Goal: Task Accomplishment & Management: Use online tool/utility

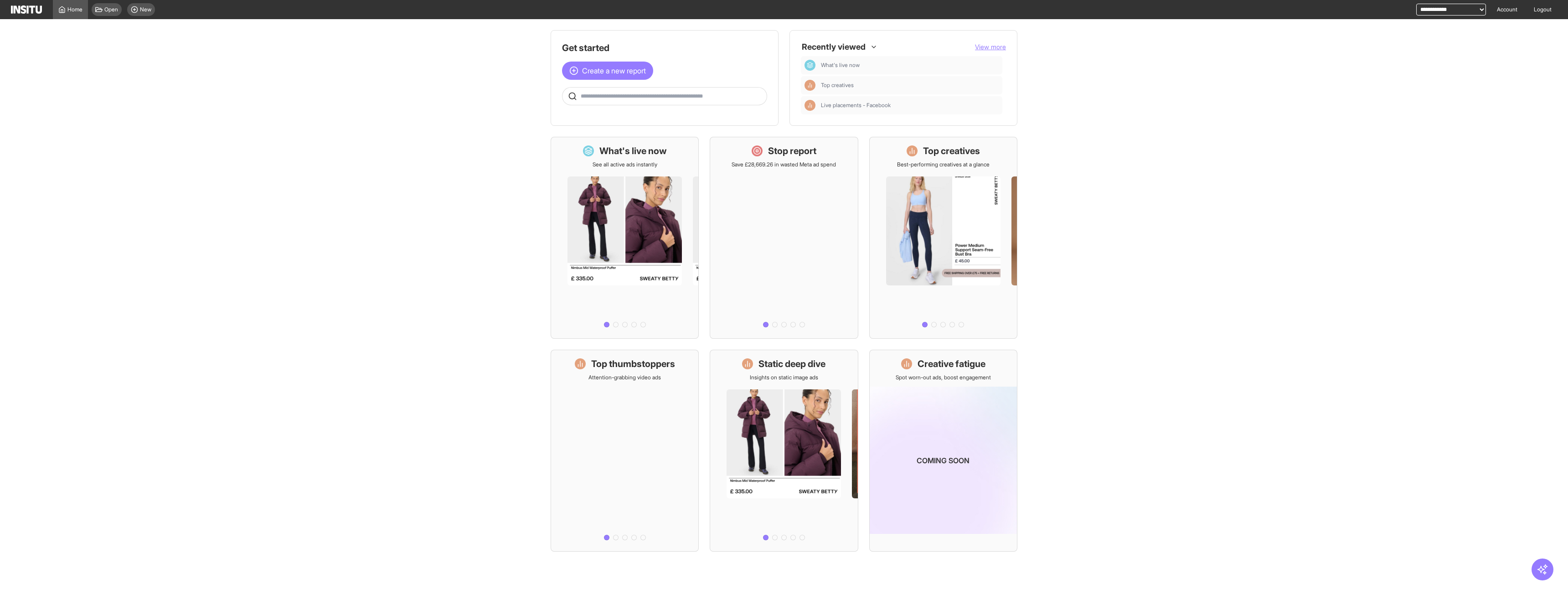
click at [150, 0] on div "Open New" at bounding box center [123, 9] width 71 height 19
click at [148, 6] on span "New" at bounding box center [145, 9] width 12 height 7
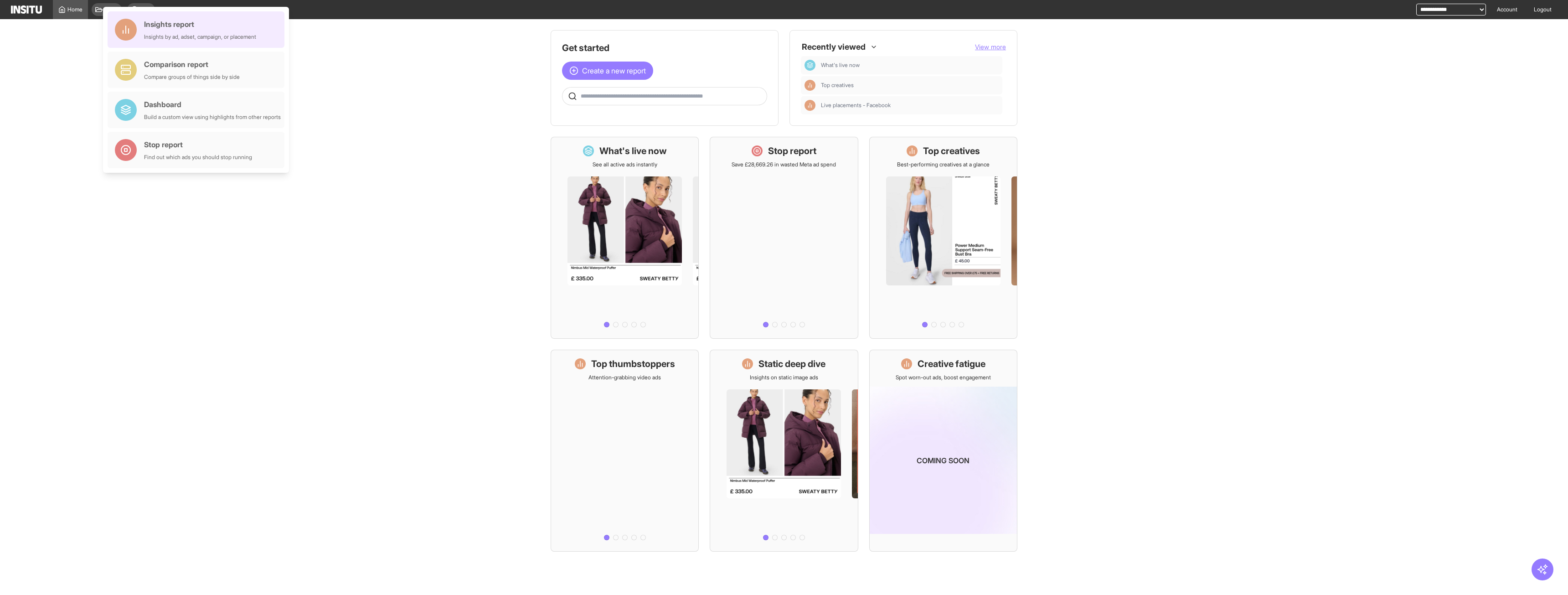
click at [179, 20] on div "Insights report" at bounding box center [200, 24] width 112 height 11
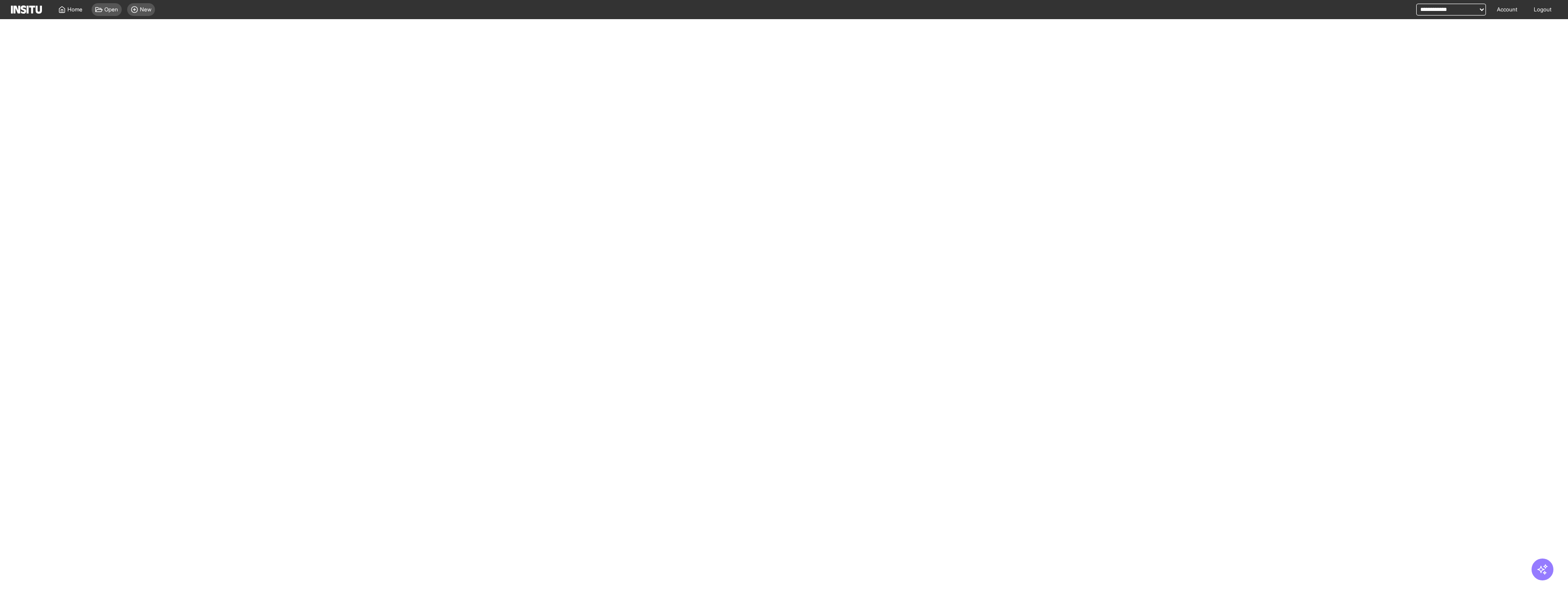
select select "**"
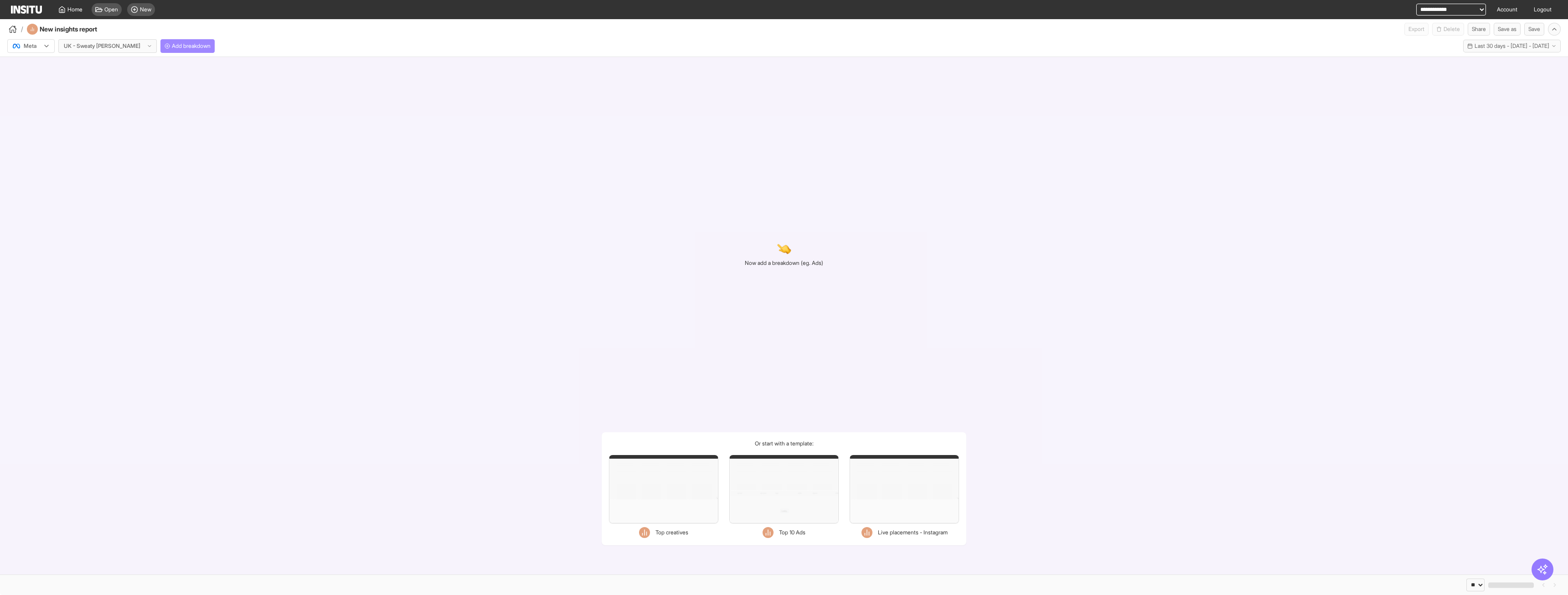
click at [184, 45] on span "Add breakdown" at bounding box center [192, 46] width 39 height 7
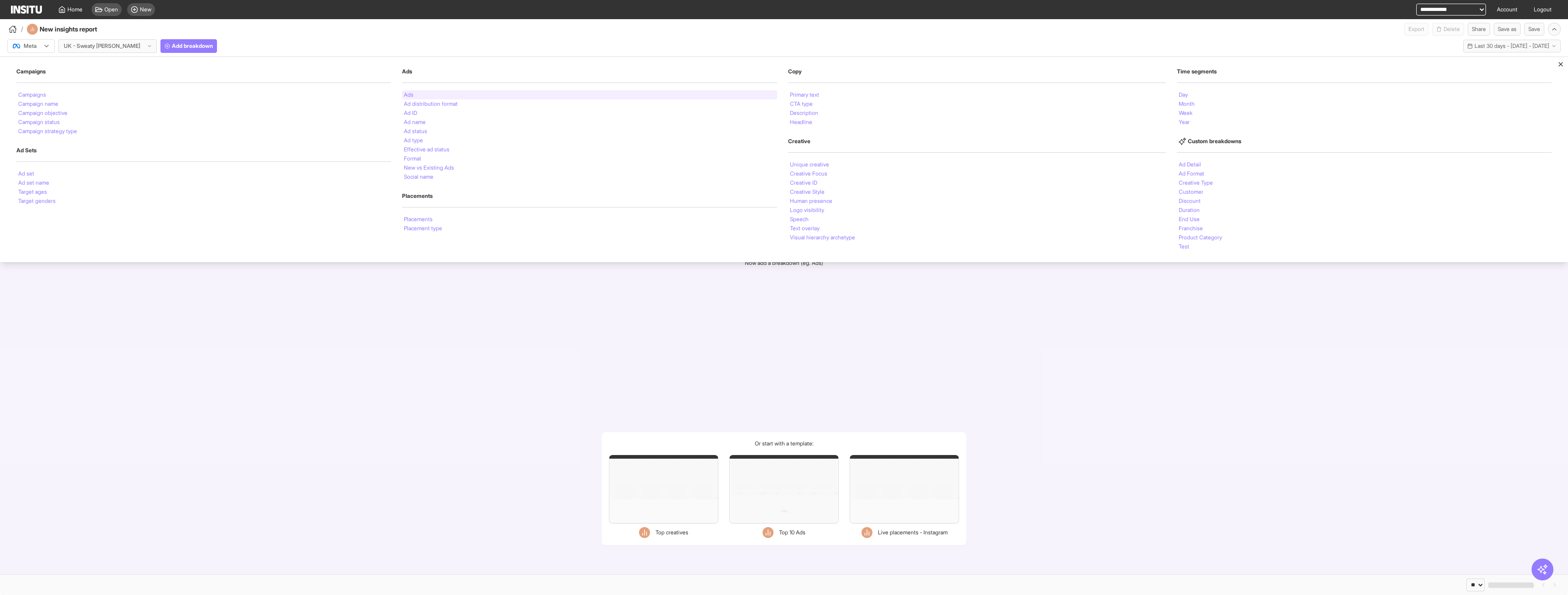
click at [413, 91] on div "Ads" at bounding box center [589, 94] width 375 height 9
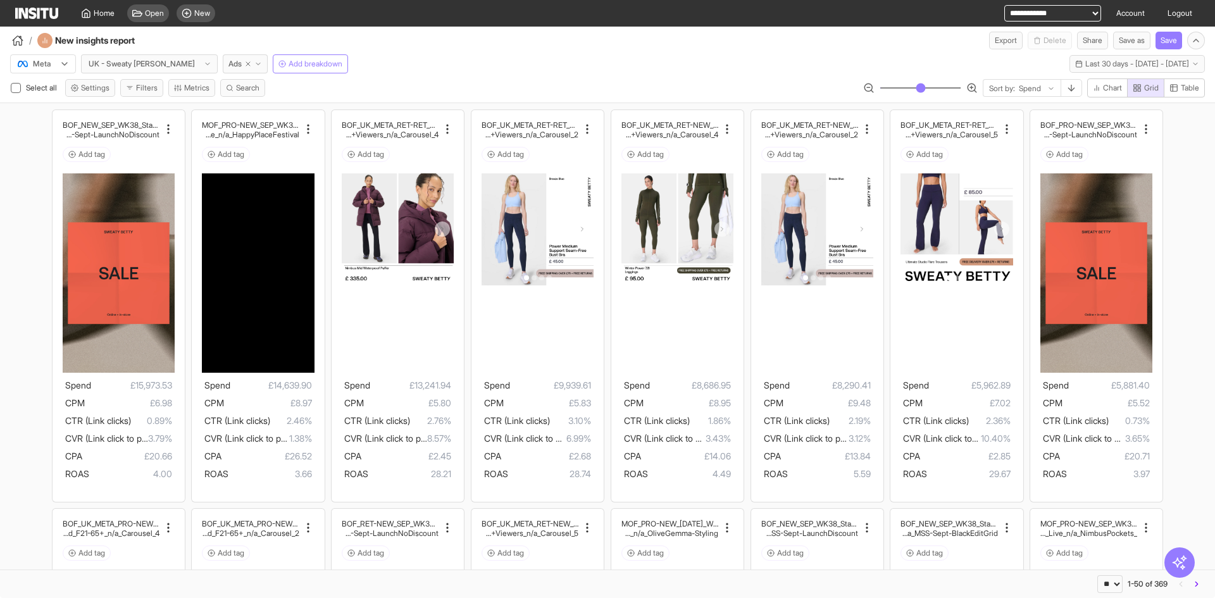
click at [670, 54] on div "Meta UK - Sweaty [PERSON_NAME] Ads Add breakdown Last 30 days - [DATE] - [DATE]…" at bounding box center [607, 61] width 1215 height 24
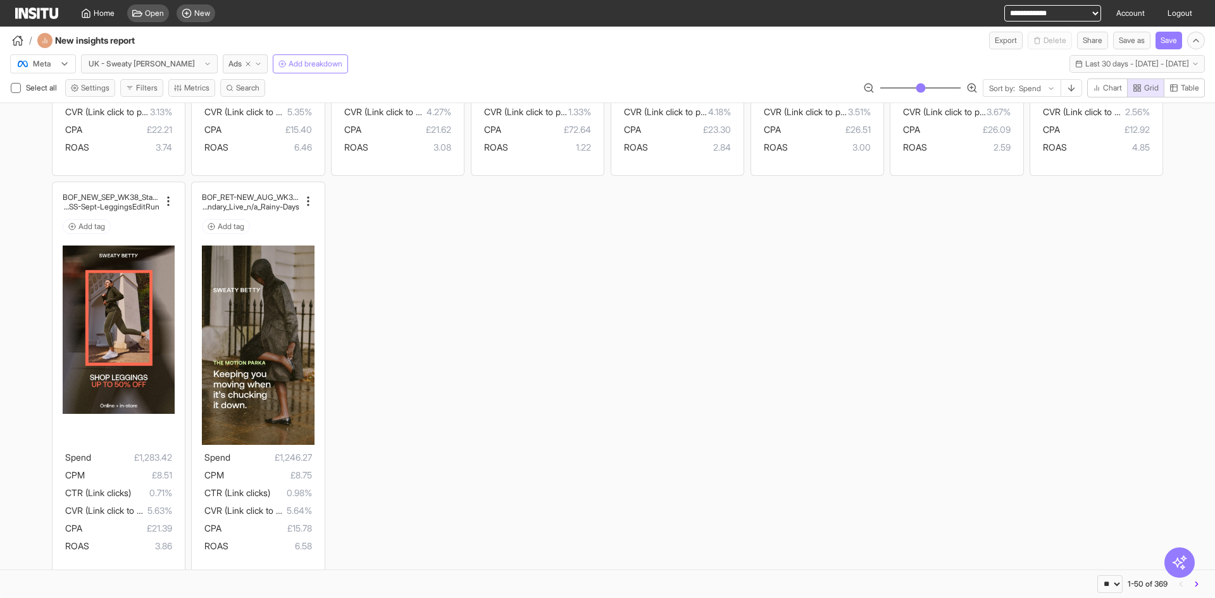
scroll to position [2333, 0]
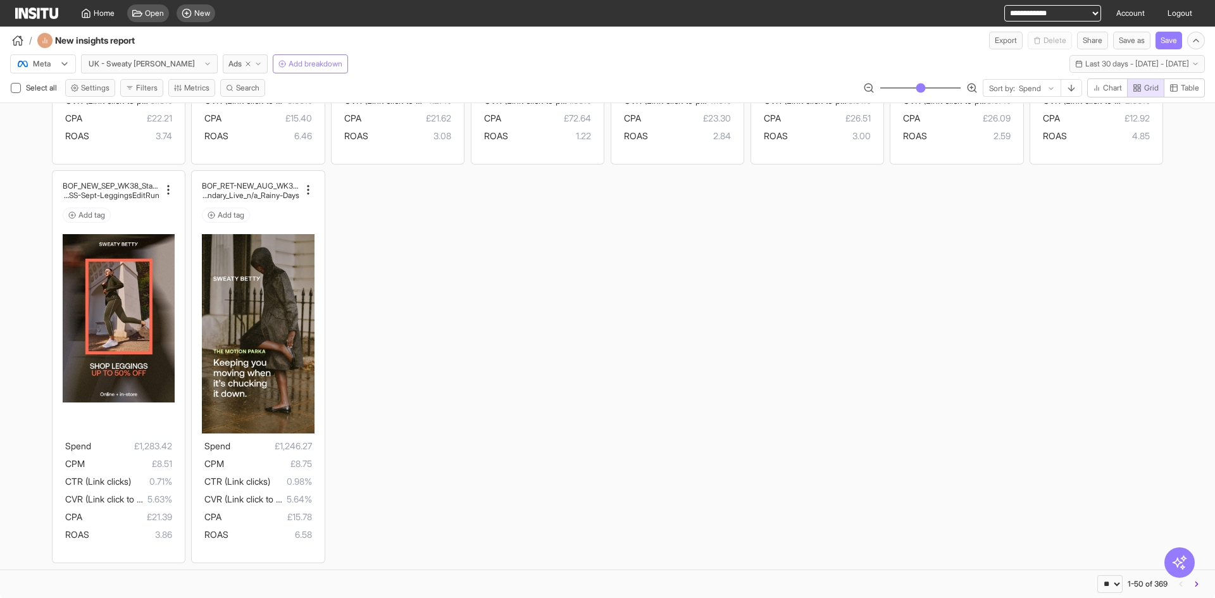
click at [1197, 576] on button "button" at bounding box center [1196, 584] width 16 height 18
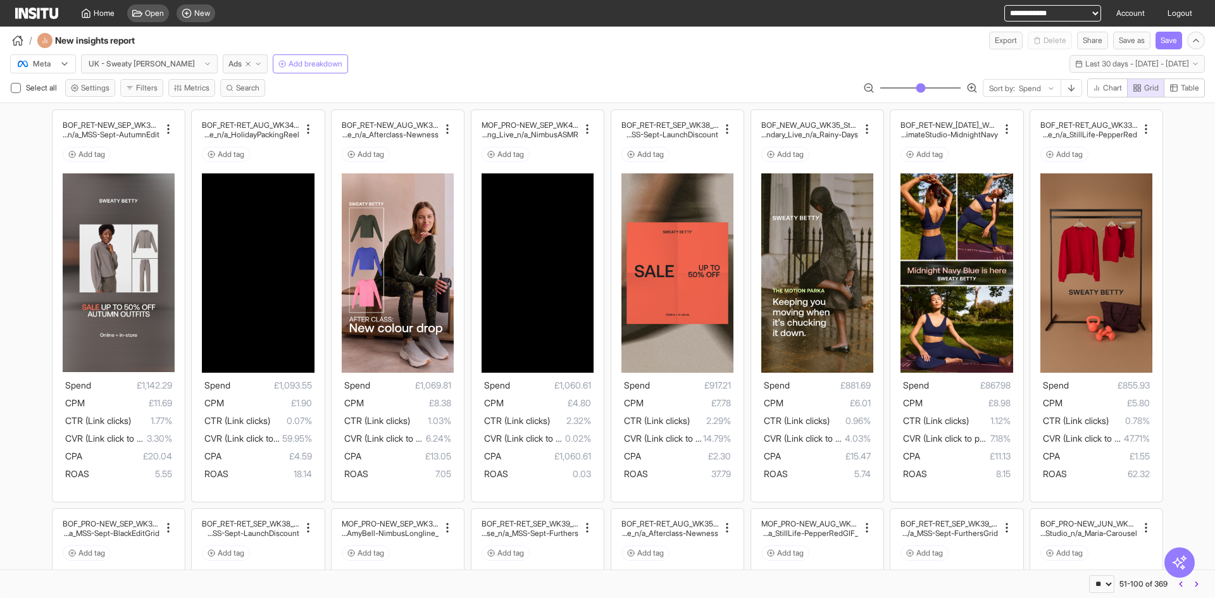
click at [1193, 585] on icon "button" at bounding box center [1196, 584] width 9 height 9
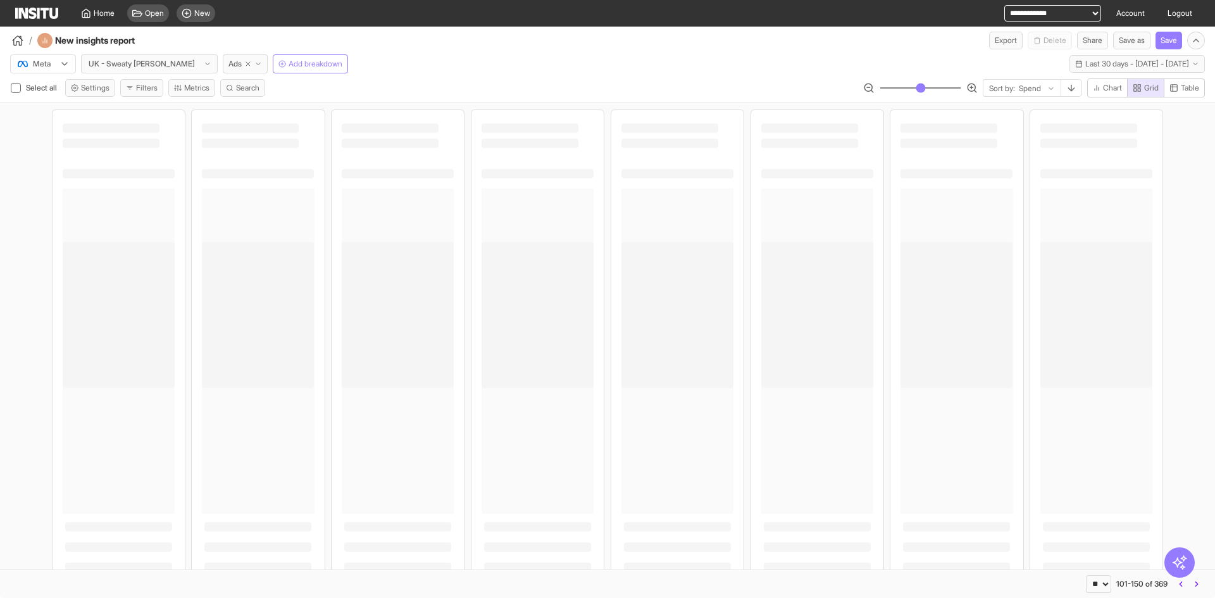
click at [1193, 585] on icon "button" at bounding box center [1196, 584] width 9 height 9
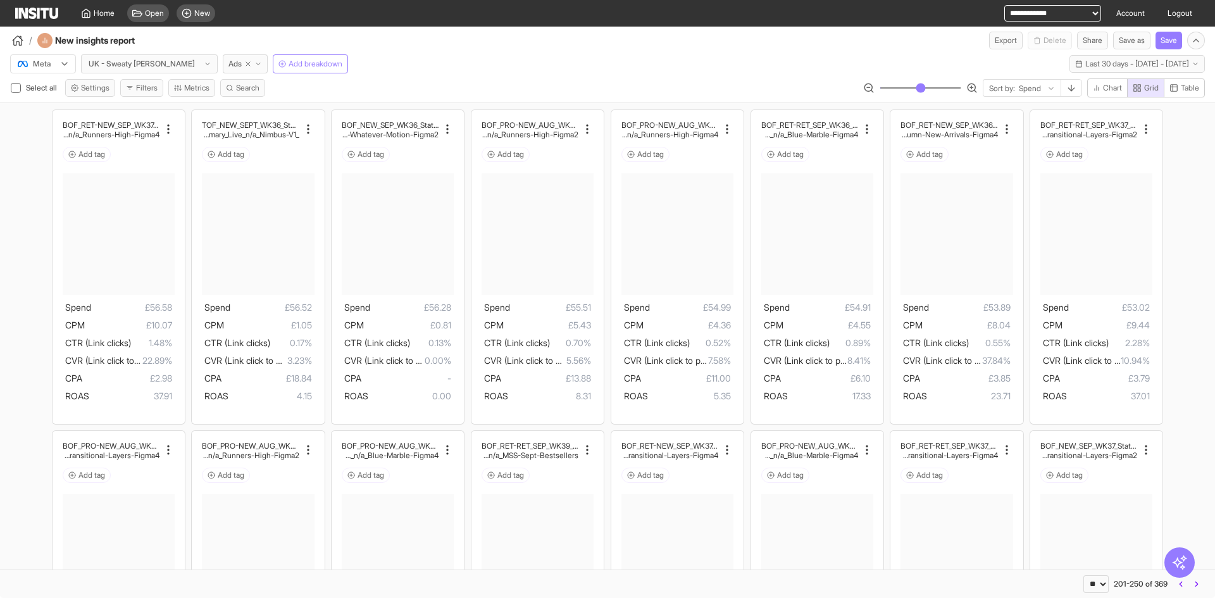
click at [1193, 585] on icon "button" at bounding box center [1196, 584] width 9 height 9
